Goal: Navigation & Orientation: Find specific page/section

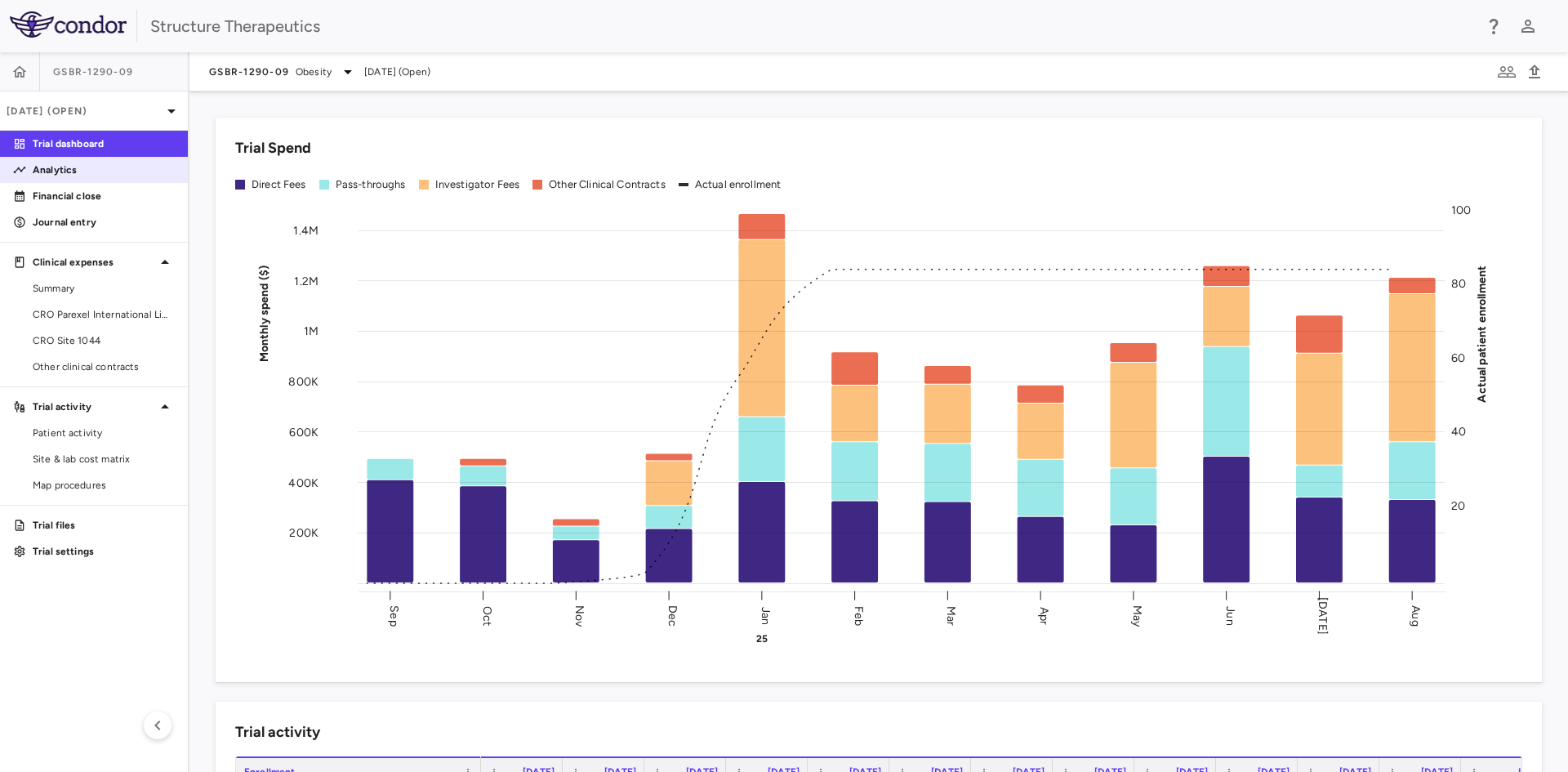
click at [53, 160] on link "Analytics" at bounding box center [94, 170] width 188 height 24
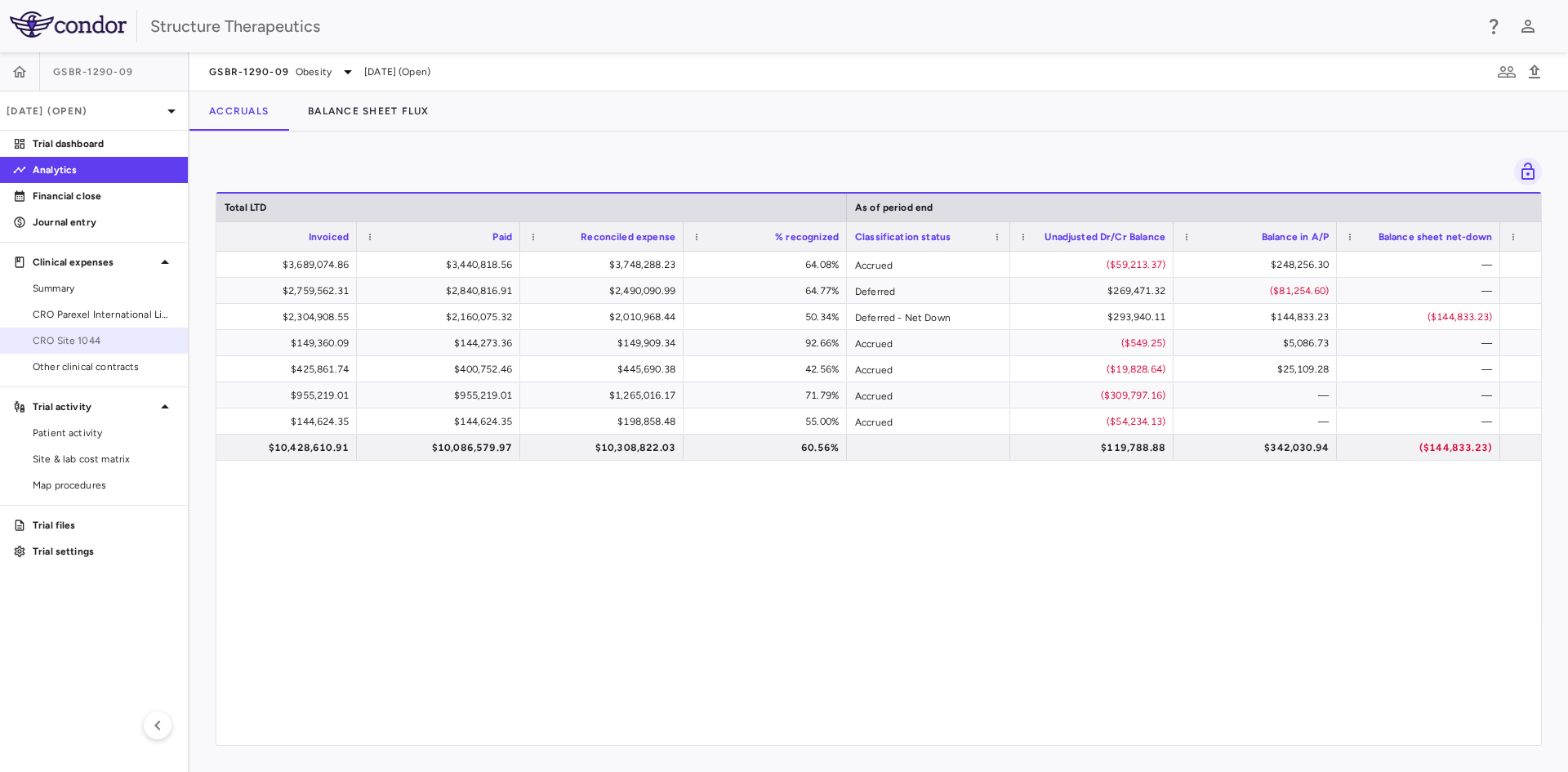
click at [92, 340] on span "CRO Site 1044" at bounding box center [103, 340] width 142 height 15
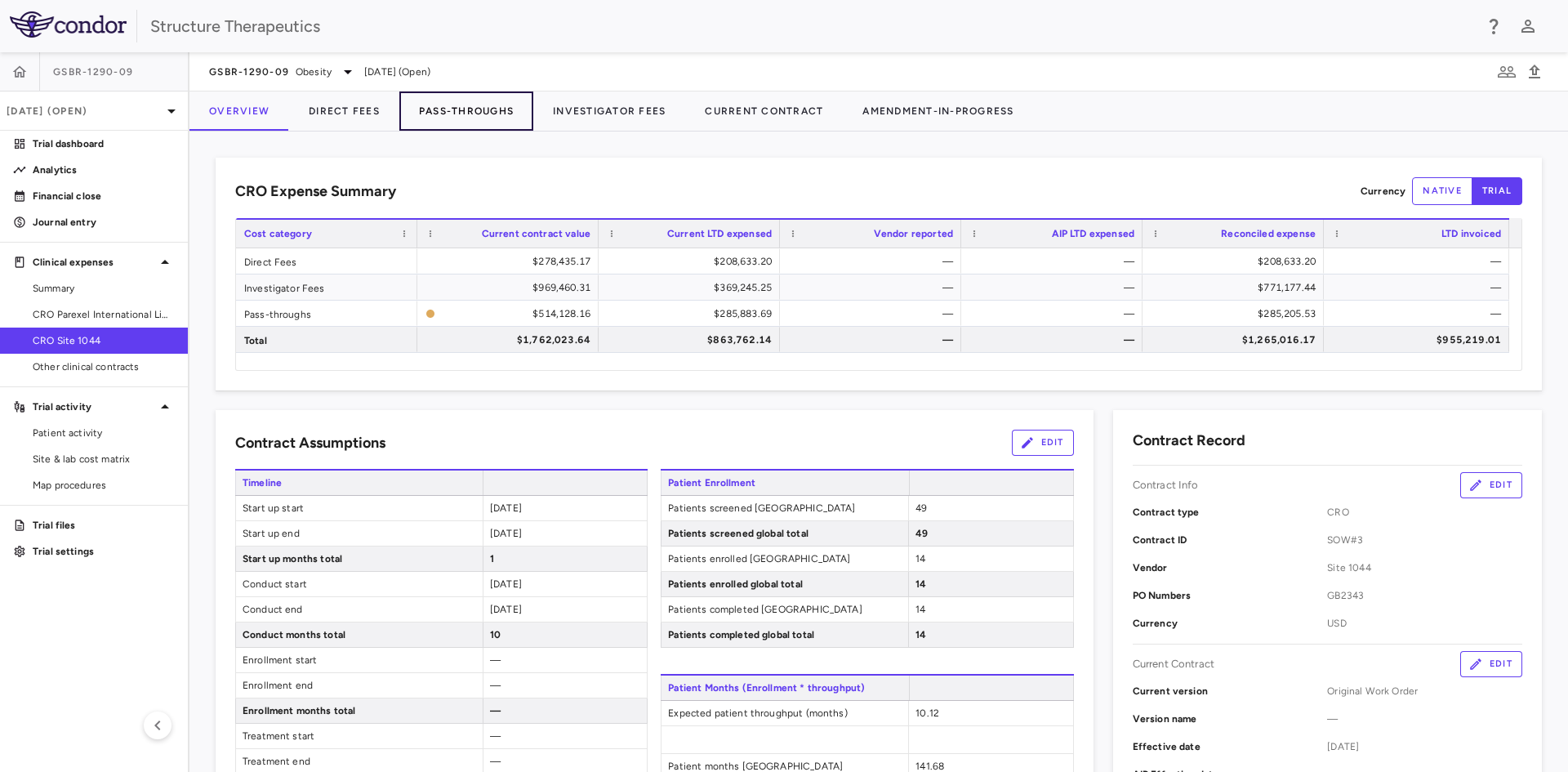
click at [494, 101] on button "Pass-Throughs" at bounding box center [467, 111] width 134 height 40
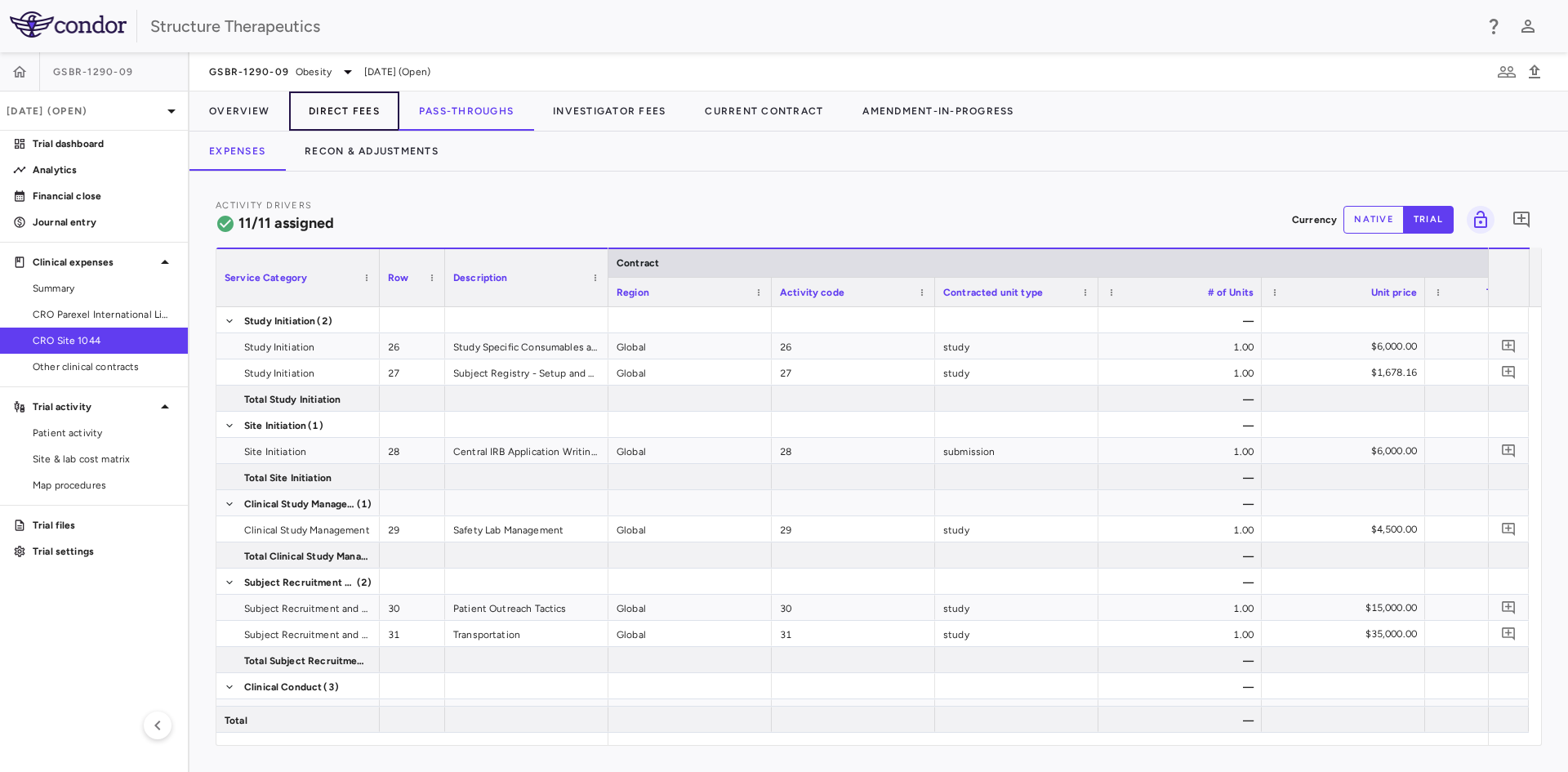
click at [363, 111] on button "Direct Fees" at bounding box center [344, 111] width 110 height 40
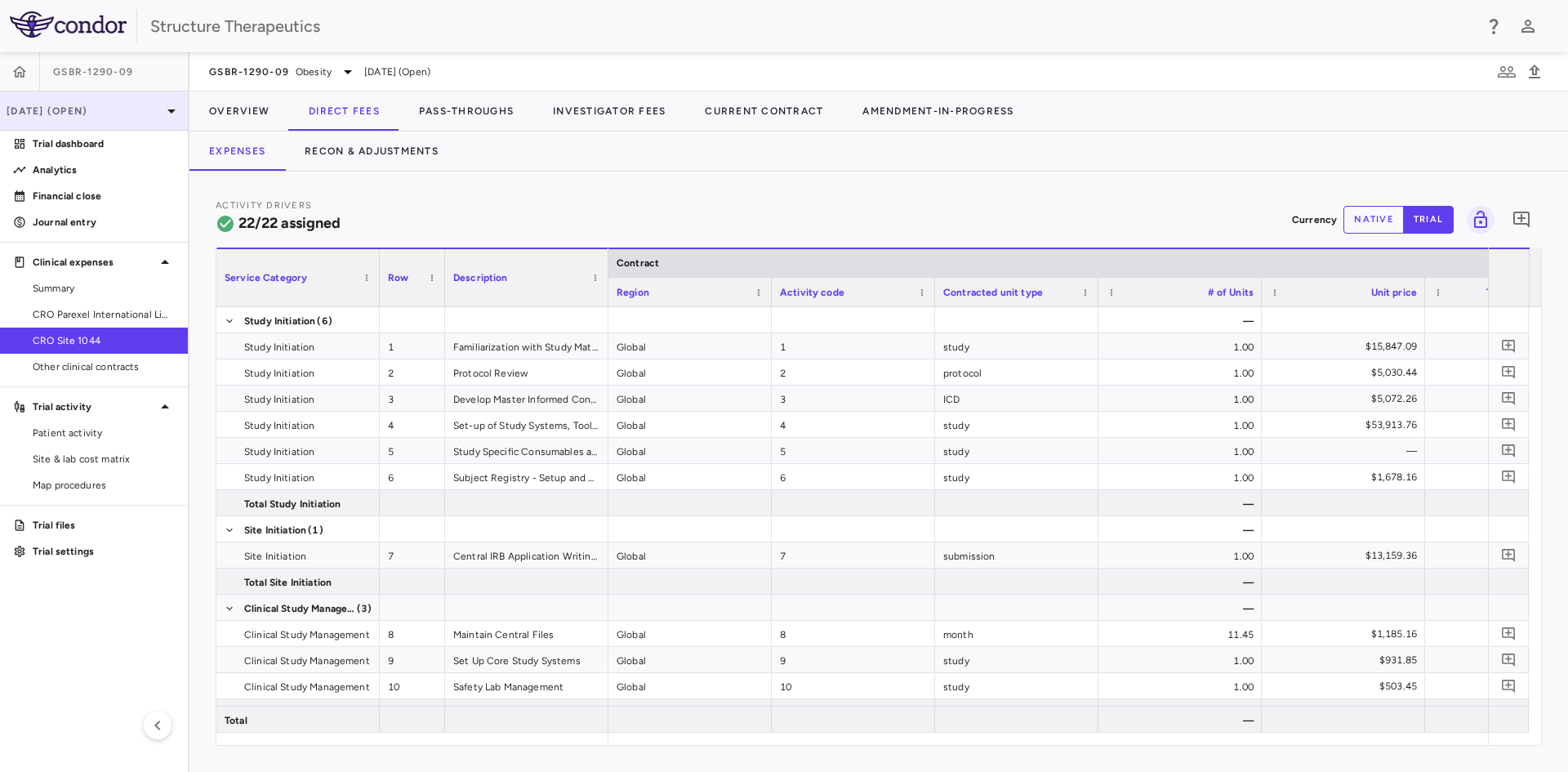
click at [106, 116] on p "[DATE] (Open)" at bounding box center [84, 110] width 155 height 15
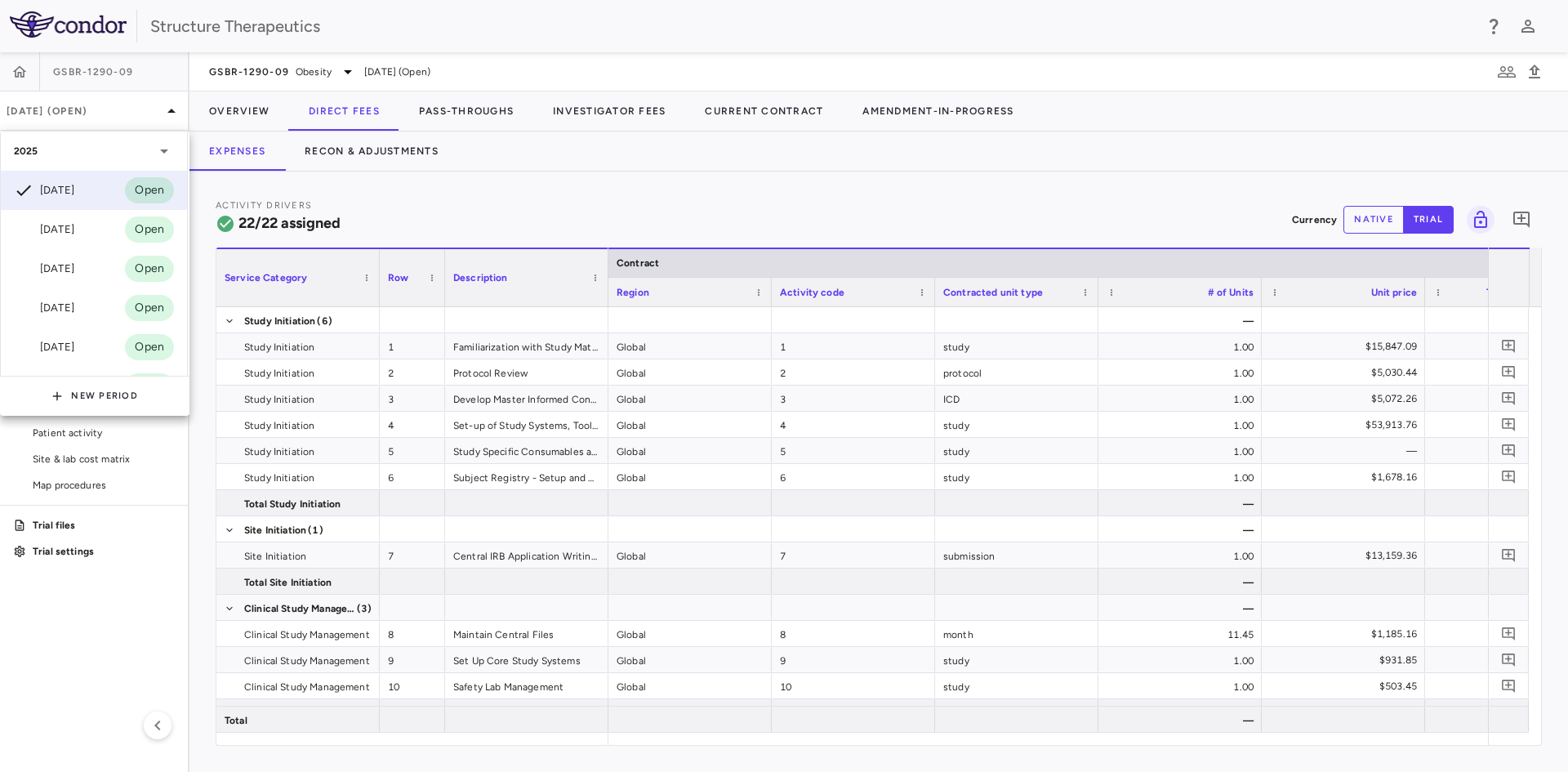
click at [512, 192] on div at bounding box center [784, 386] width 1568 height 772
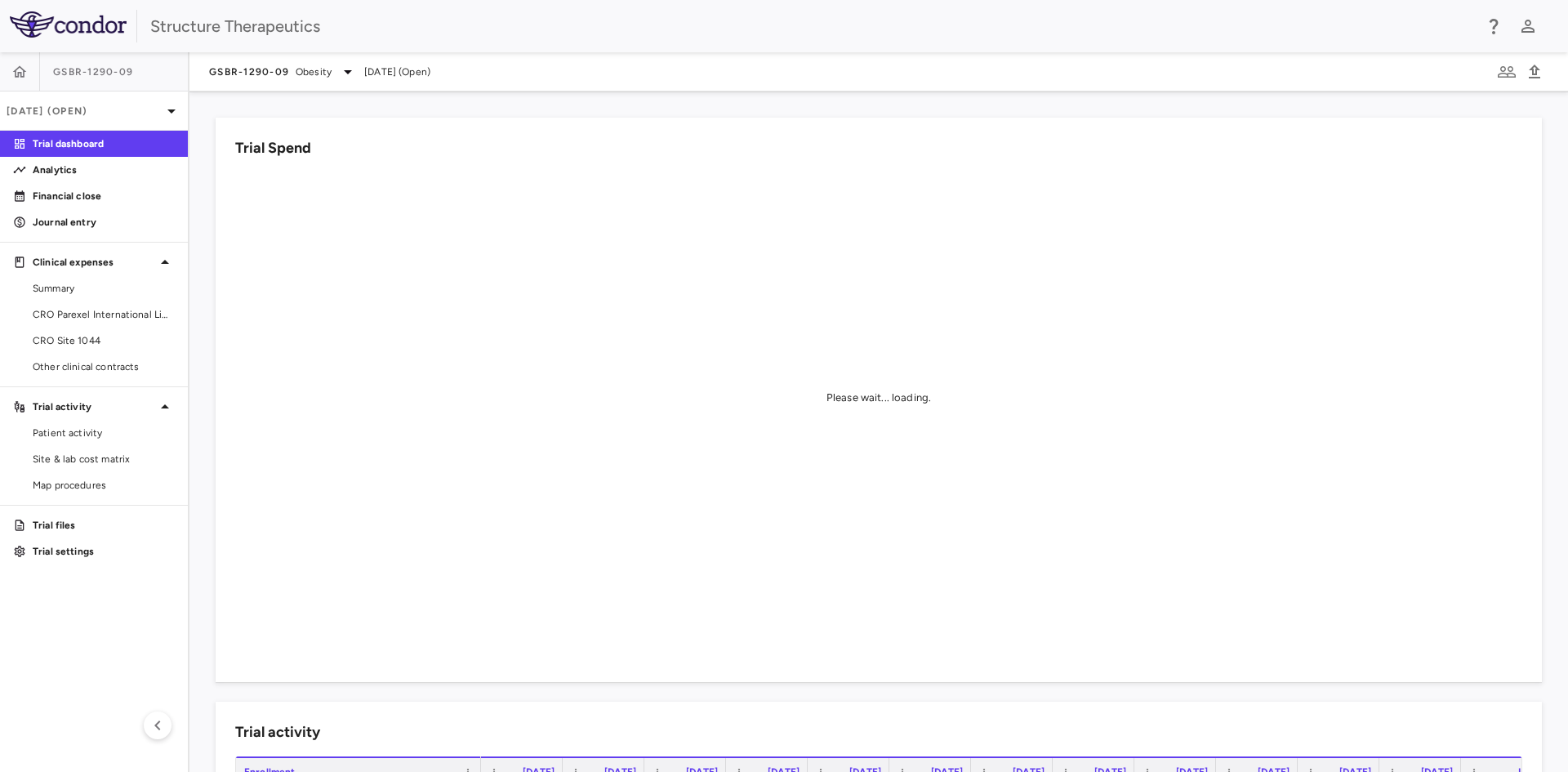
click at [460, 30] on div "Structure Therapeutics" at bounding box center [811, 26] width 1323 height 24
